Goal: Task Accomplishment & Management: Use online tool/utility

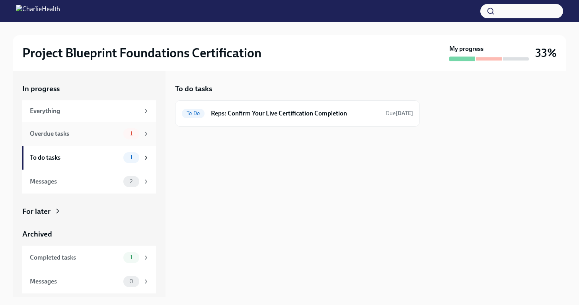
click at [86, 139] on div "Overdue tasks 1" at bounding box center [89, 134] width 134 height 24
click at [258, 109] on h6 "Reps: Complete Your Pre-Work Account Tiering" at bounding box center [299, 113] width 162 height 9
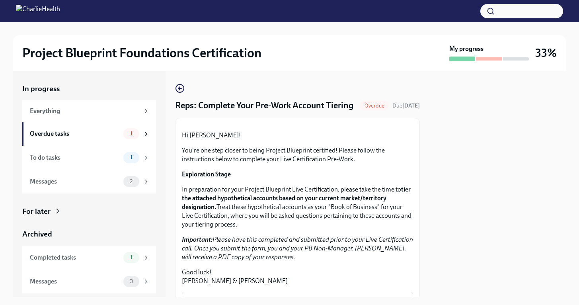
scroll to position [214, 0]
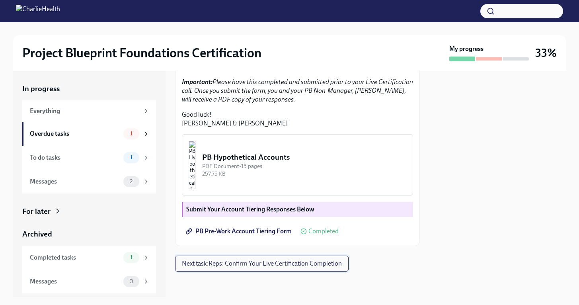
click at [255, 260] on span "Next task : Reps: Confirm Your Live Certification Completion" at bounding box center [262, 264] width 160 height 8
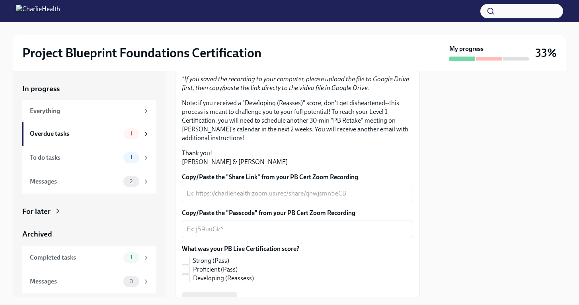
scroll to position [101, 0]
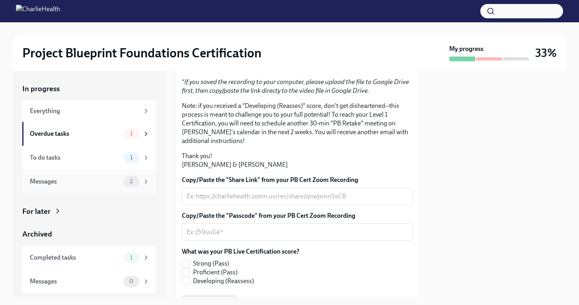
click at [102, 180] on div "Messages" at bounding box center [75, 181] width 90 height 9
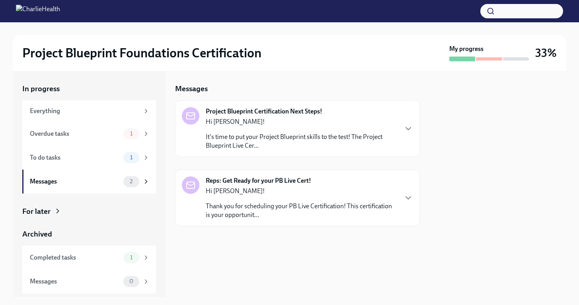
click at [287, 144] on p "It's time to put your Project Blueprint skills to the test! The Project Bluepri…" at bounding box center [301, 142] width 191 height 18
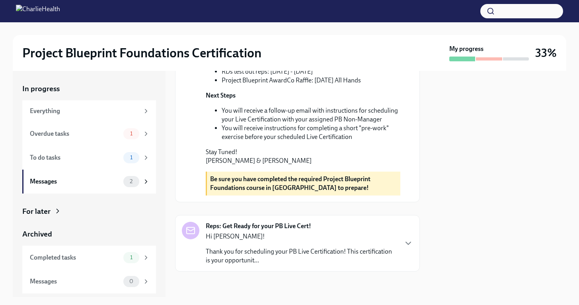
scroll to position [300, 0]
click at [97, 258] on div "Completed tasks" at bounding box center [75, 257] width 90 height 9
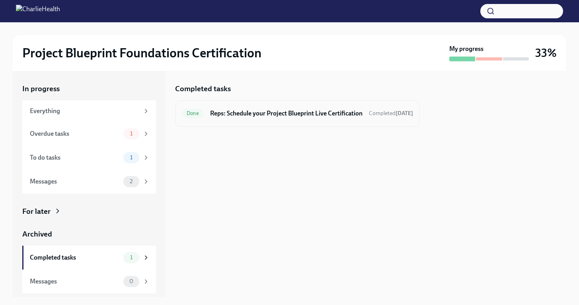
click at [267, 114] on h6 "Reps: Schedule your Project Blueprint Live Certification" at bounding box center [286, 113] width 152 height 9
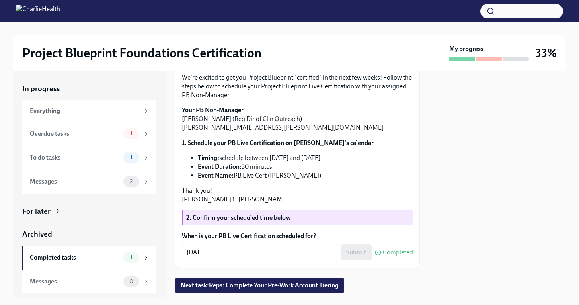
scroll to position [73, 0]
